Goal: Check status: Check status

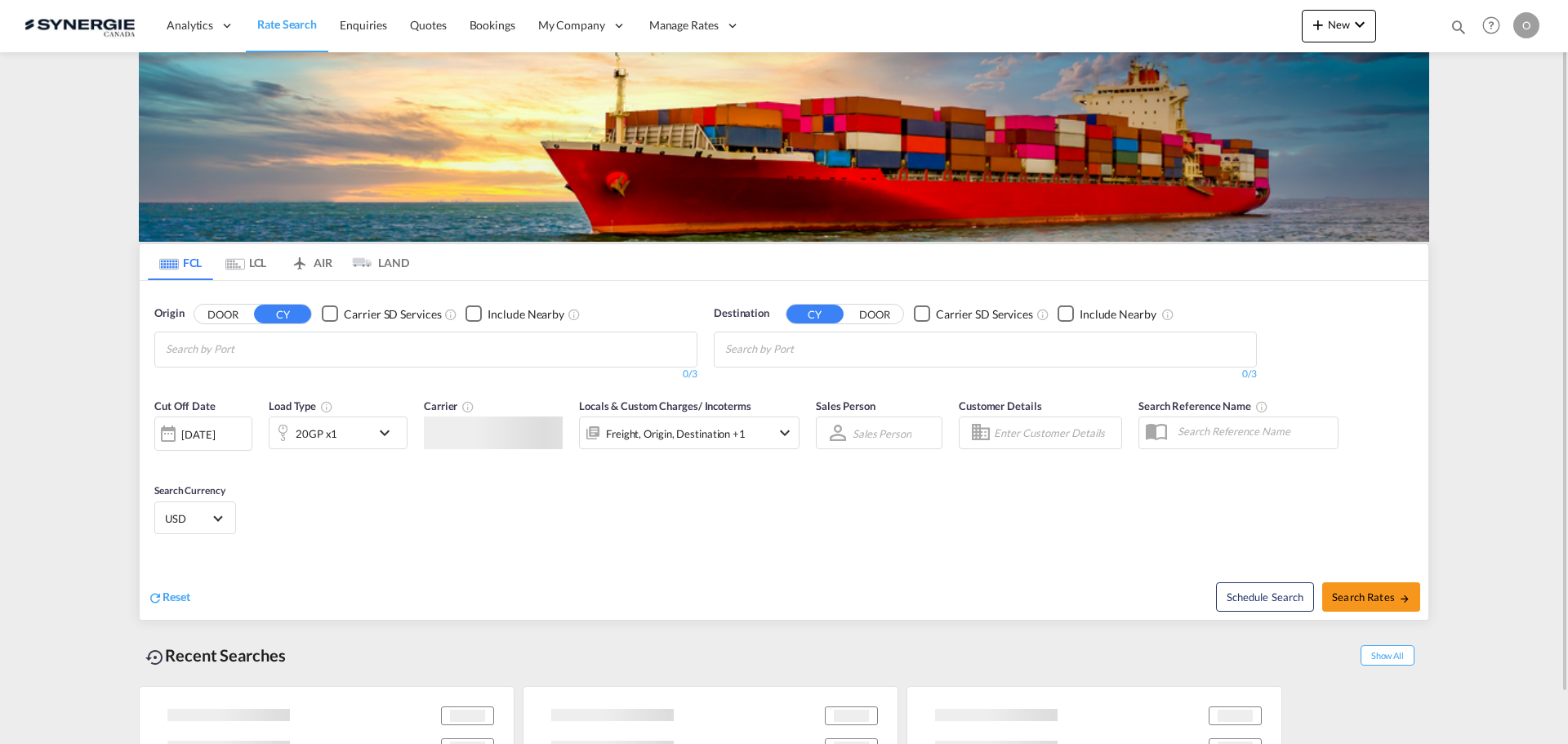
click at [1460, 24] on md-icon "icon-magnify" at bounding box center [1459, 28] width 18 height 18
click at [1192, 28] on select "Bookings Quotes Enquiries" at bounding box center [1198, 27] width 78 height 29
select select "Quotes"
click at [1160, 13] on select "Bookings Quotes Enquiries" at bounding box center [1198, 27] width 78 height 29
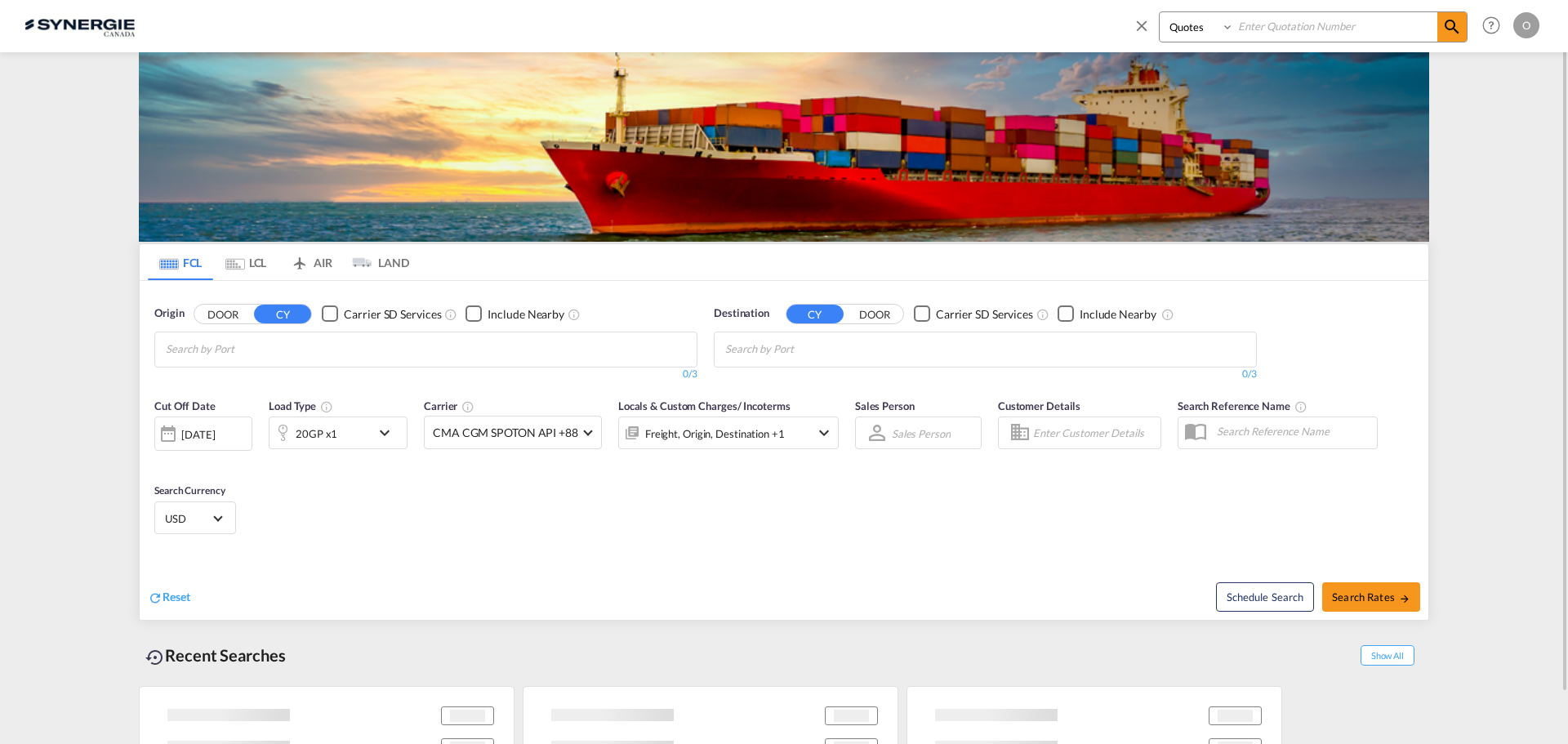
click at [1313, 27] on input at bounding box center [1335, 27] width 203 height 28
paste input "SYC000014190"
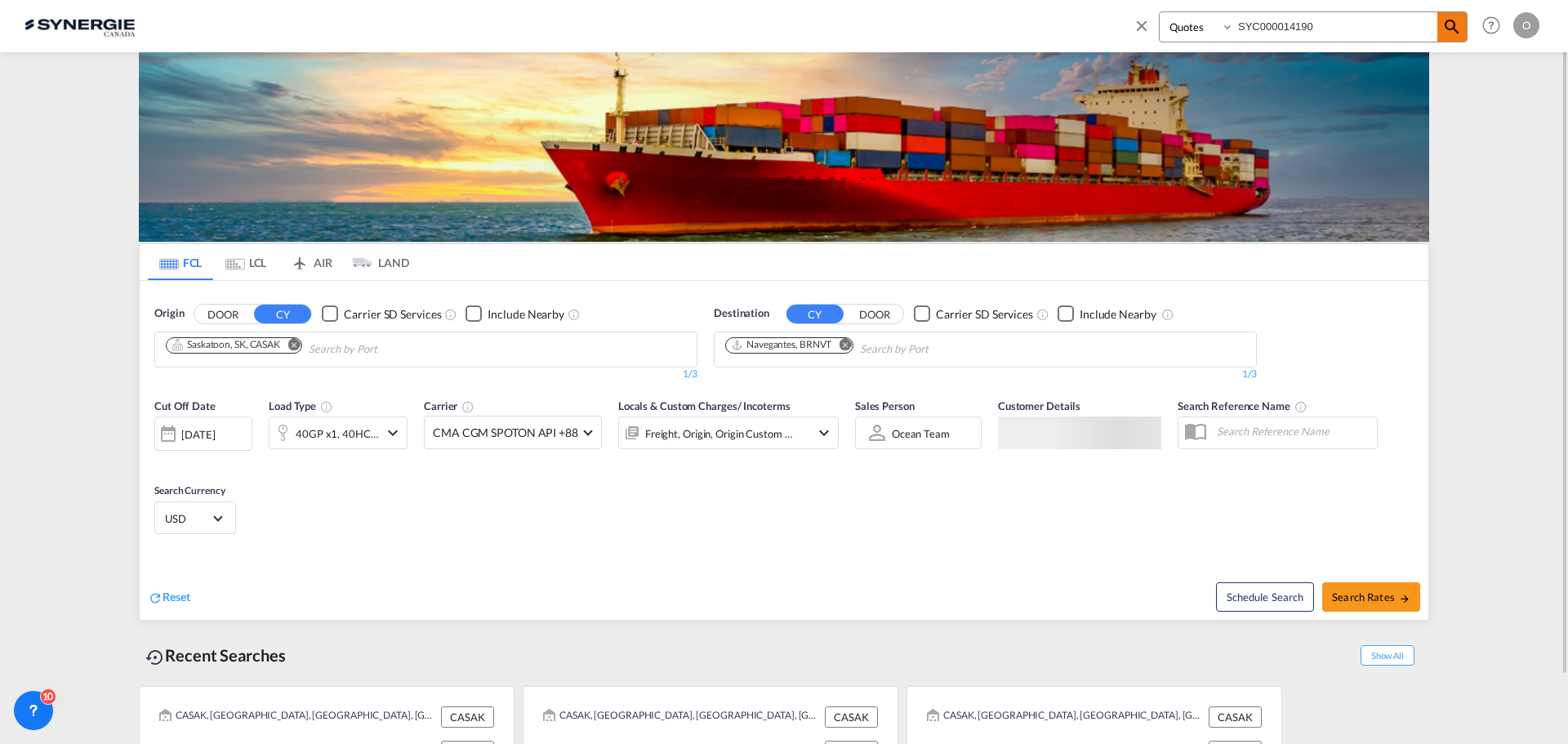
type input "SYC000014190"
click at [1438, 23] on span at bounding box center [1451, 27] width 29 height 29
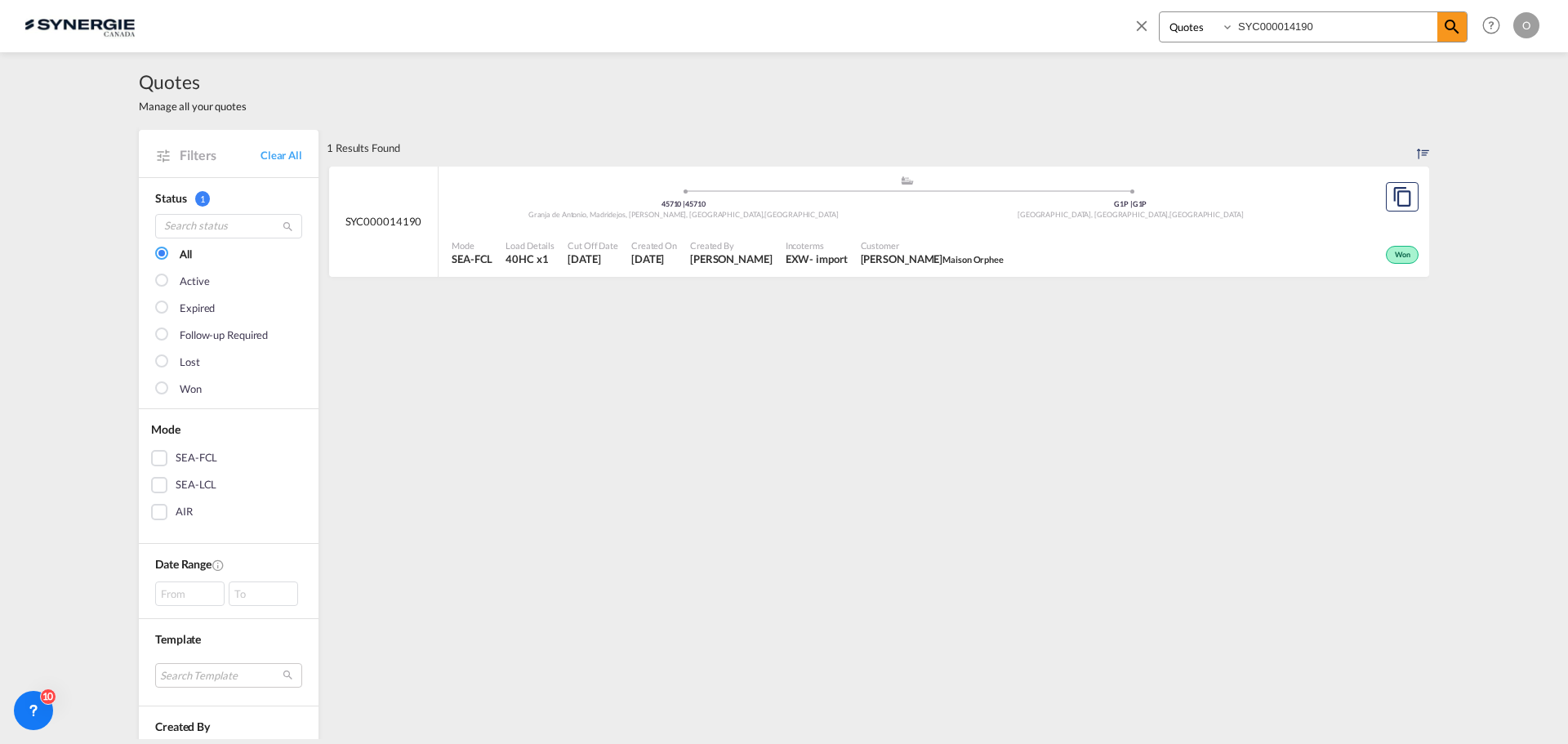
click at [1290, 244] on div "Won" at bounding box center [1216, 253] width 413 height 41
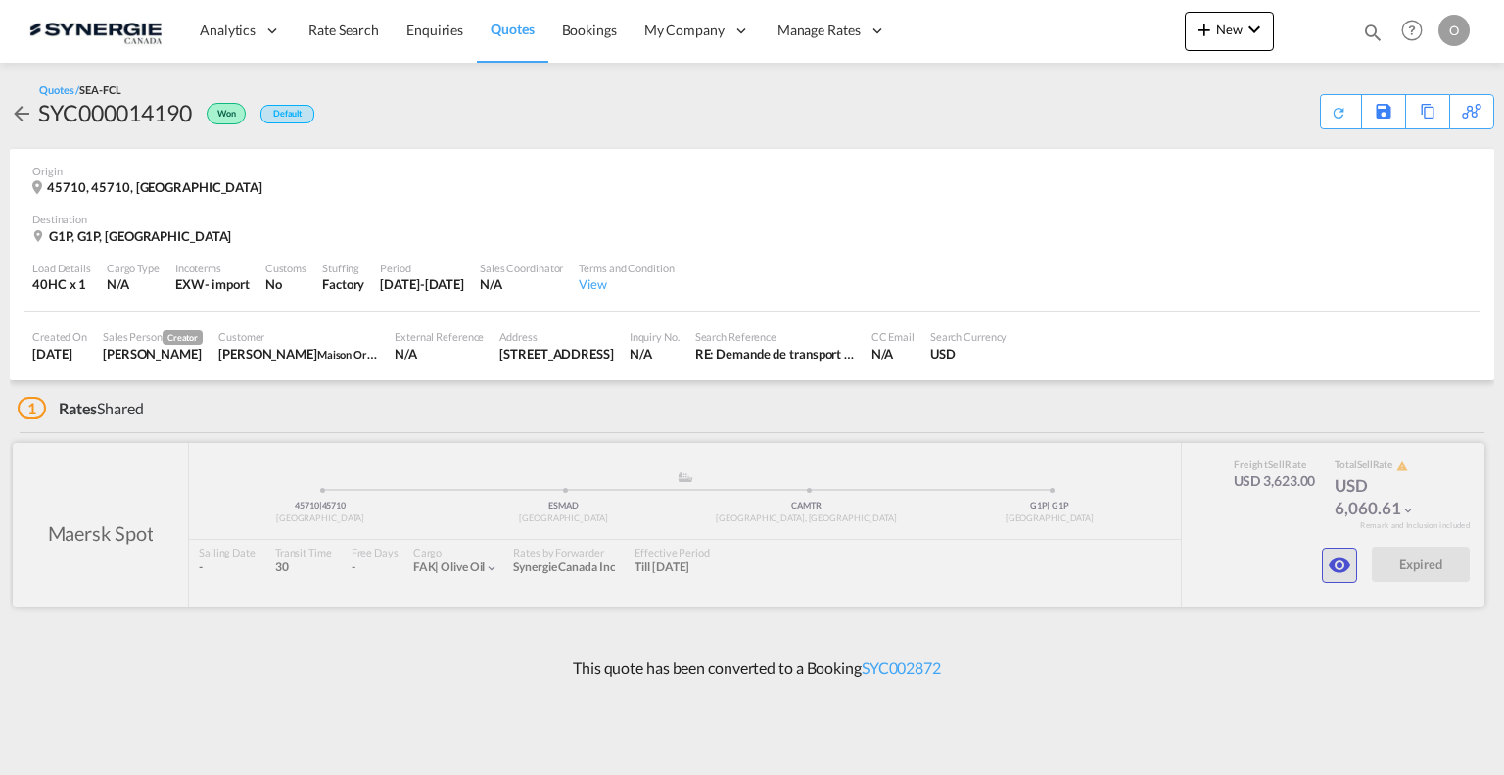
click at [1340, 579] on button "button" at bounding box center [1339, 565] width 35 height 35
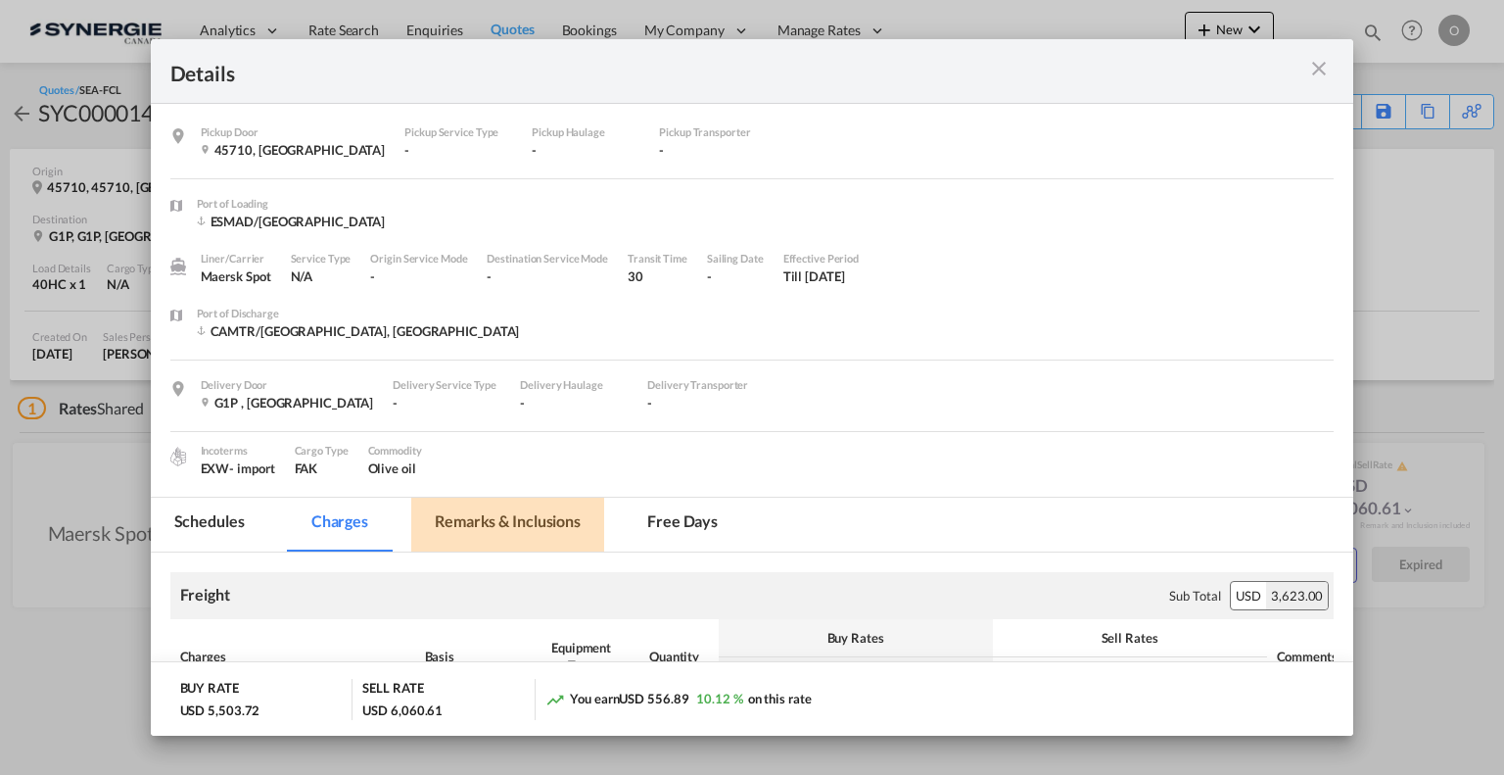
click at [476, 526] on md-tab-item "Remarks & Inclusions" at bounding box center [507, 525] width 193 height 54
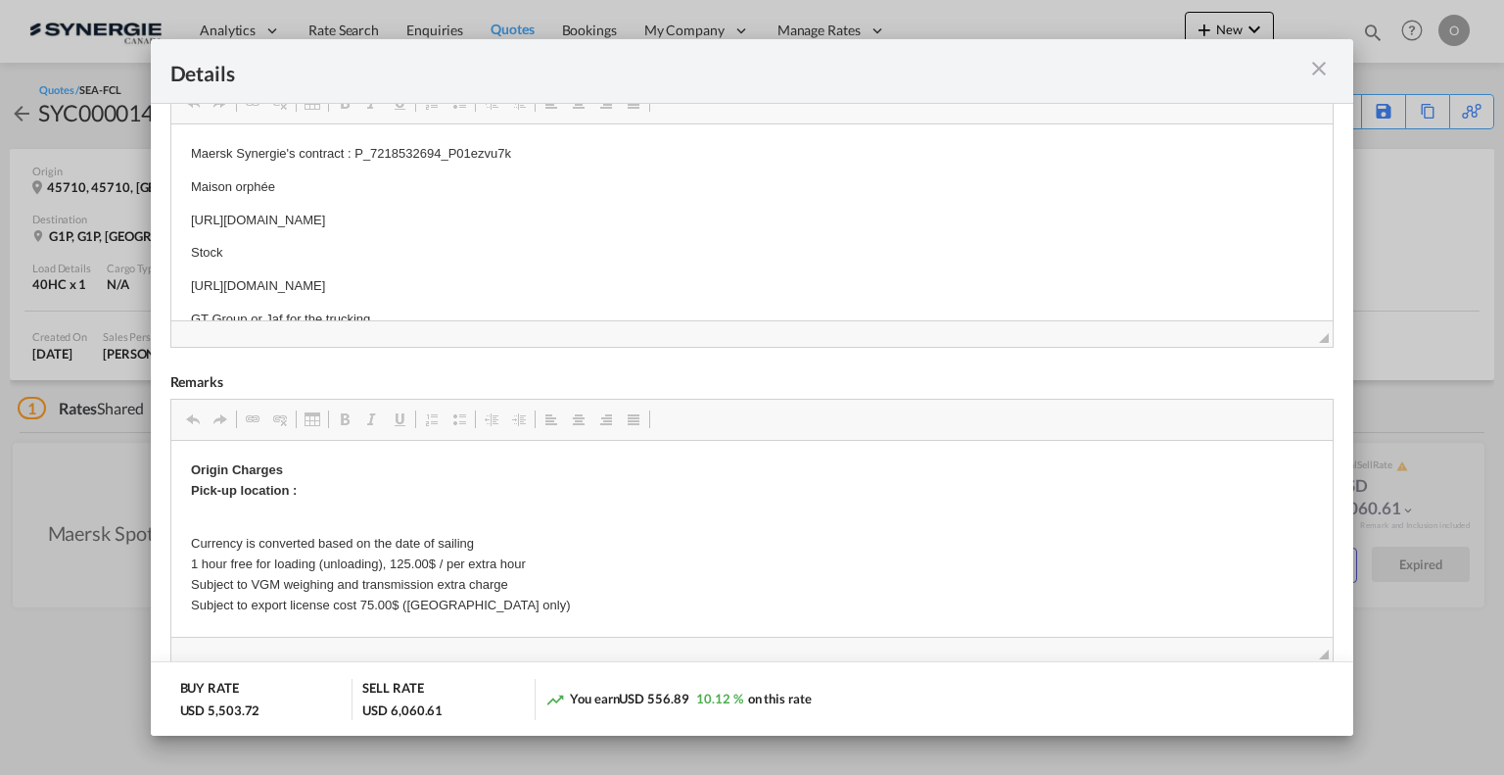
click at [1315, 73] on md-icon "icon-close m-3 fg-AAA8AD cursor" at bounding box center [1320, 69] width 24 height 24
